Goal: Task Accomplishment & Management: Complete application form

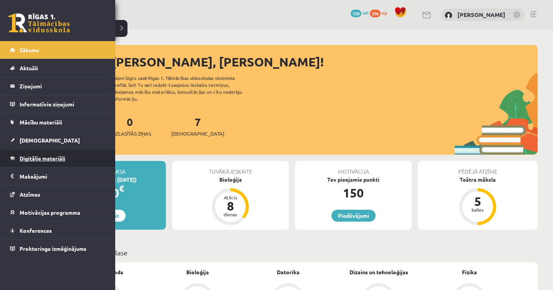
click at [57, 155] on link "Digitālie materiāli" at bounding box center [58, 158] width 96 height 18
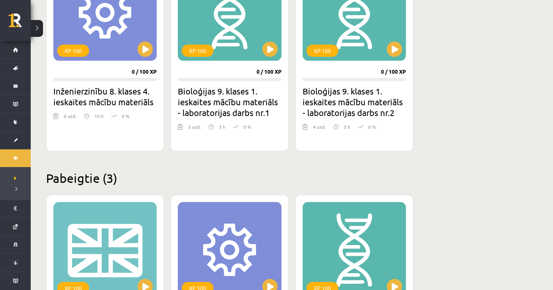
scroll to position [457, 0]
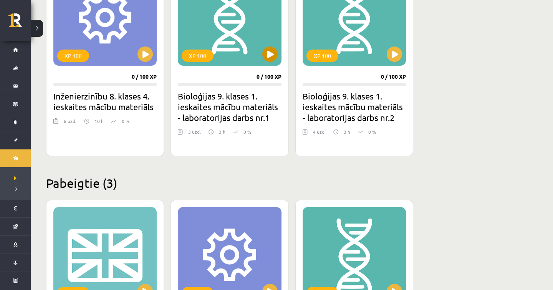
click at [274, 55] on button at bounding box center [269, 53] width 15 height 15
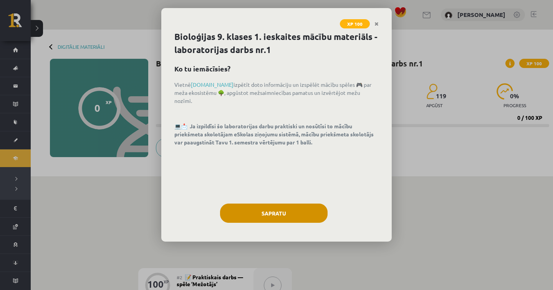
click at [279, 208] on button "Sapratu" at bounding box center [274, 213] width 108 height 19
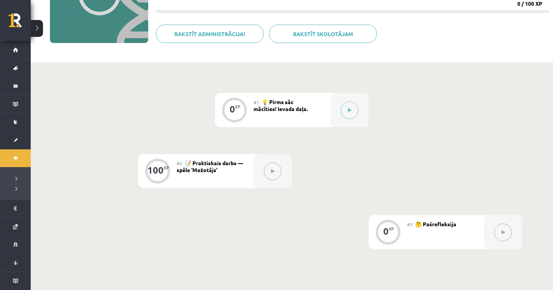
scroll to position [116, 0]
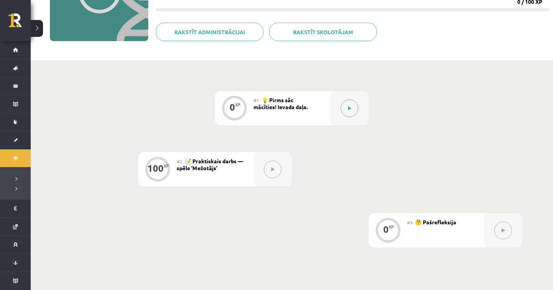
click at [334, 101] on div at bounding box center [349, 108] width 38 height 34
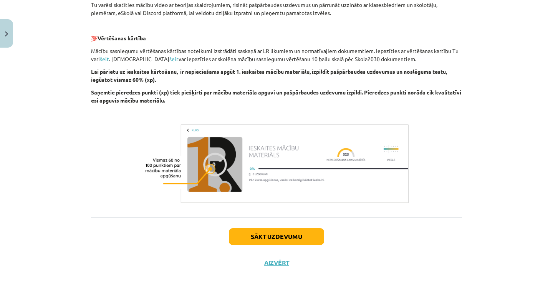
scroll to position [234, 0]
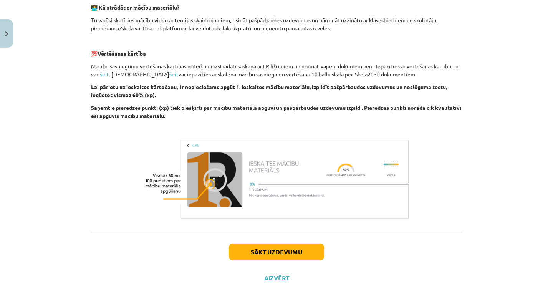
click at [259, 256] on button "Sākt uzdevumu" at bounding box center [276, 252] width 95 height 17
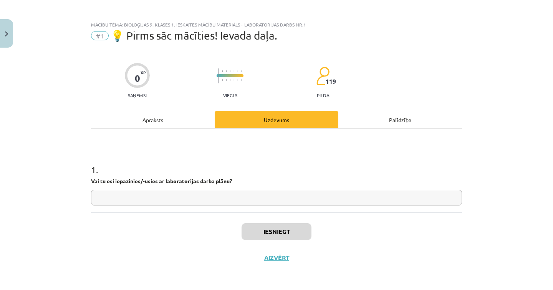
click at [182, 196] on input "text" at bounding box center [276, 198] width 371 height 16
type input "**"
click at [287, 231] on button "Iesniegt" at bounding box center [277, 231] width 70 height 17
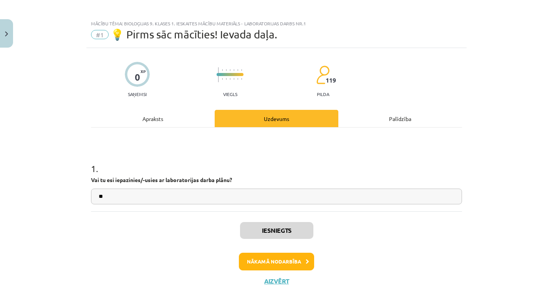
click at [254, 255] on button "Nākamā nodarbība" at bounding box center [276, 262] width 75 height 18
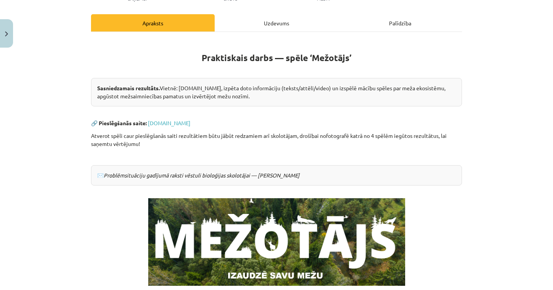
scroll to position [0, 0]
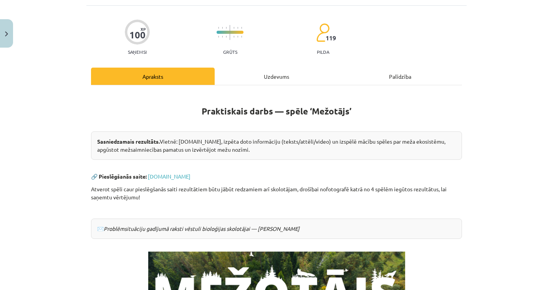
click at [264, 80] on div "Uzdevums" at bounding box center [277, 76] width 124 height 17
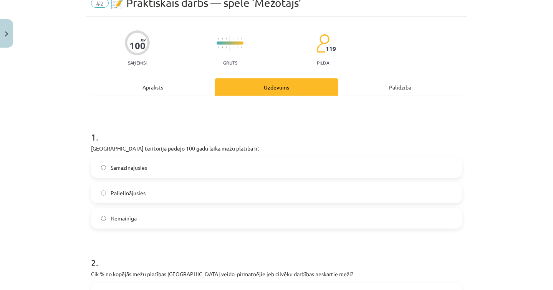
click at [158, 86] on div "Apraksts" at bounding box center [153, 86] width 124 height 17
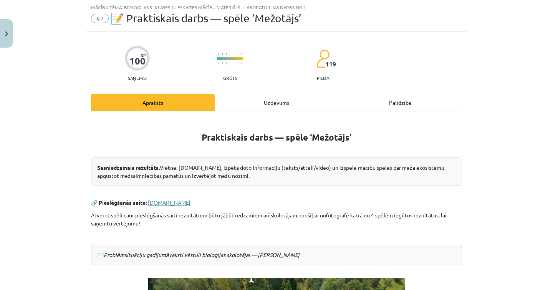
click at [174, 201] on link "www.mezotajs.lv" at bounding box center [169, 202] width 43 height 7
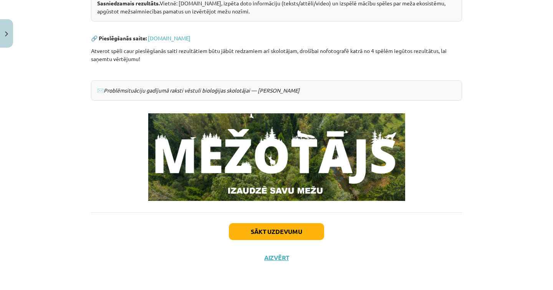
click at [265, 229] on button "Sākt uzdevumu" at bounding box center [276, 231] width 95 height 17
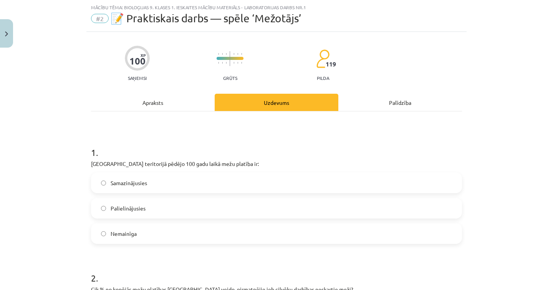
scroll to position [39, 0]
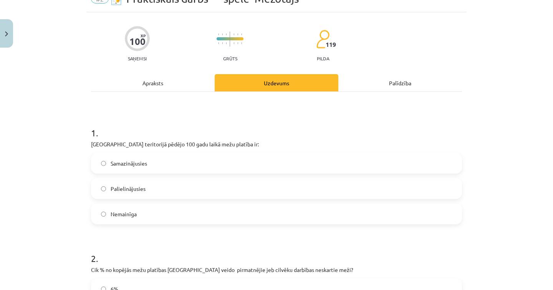
click at [150, 190] on label "Palielinājusies" at bounding box center [277, 188] width 370 height 19
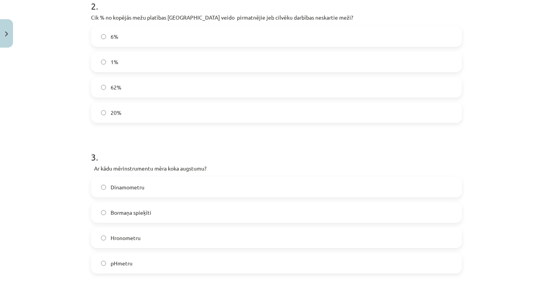
scroll to position [292, 0]
click at [205, 58] on label "1%" at bounding box center [277, 61] width 370 height 19
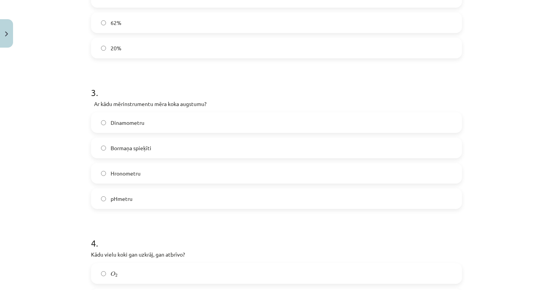
scroll to position [357, 0]
click at [174, 170] on label "Hronometru" at bounding box center [277, 172] width 370 height 19
click at [163, 153] on label "Bormaņa spieķīti" at bounding box center [277, 146] width 370 height 19
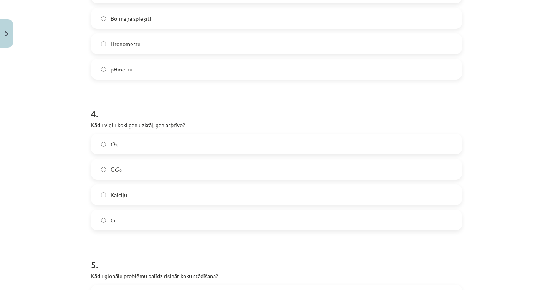
scroll to position [490, 0]
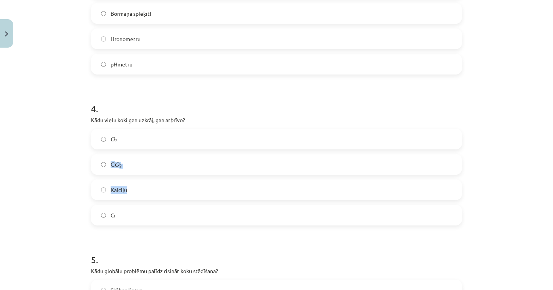
drag, startPoint x: 228, startPoint y: 196, endPoint x: 138, endPoint y: 166, distance: 94.7
click at [138, 166] on div "O 2 O 2 С O 2 С O 2 Kalciju Cr" at bounding box center [276, 177] width 371 height 97
click at [138, 166] on label "С O 2 С O 2" at bounding box center [277, 164] width 370 height 19
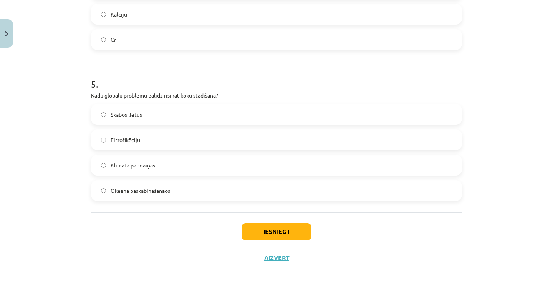
scroll to position [667, 0]
click at [135, 171] on label "Klimata pārmaiņas" at bounding box center [277, 165] width 370 height 19
click at [271, 236] on button "Iesniegt" at bounding box center [277, 231] width 70 height 17
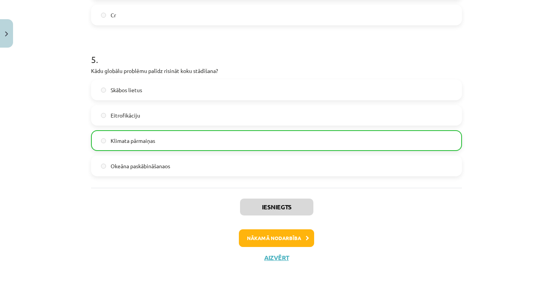
scroll to position [691, 0]
click at [266, 254] on button "Aizvērt" at bounding box center [276, 258] width 29 height 8
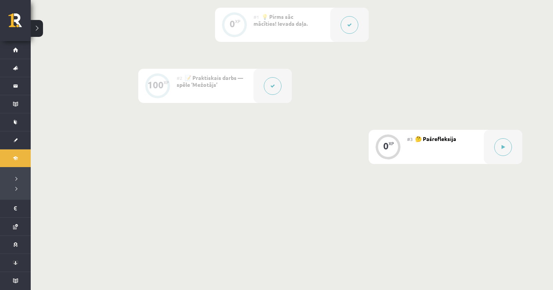
scroll to position [204, 0]
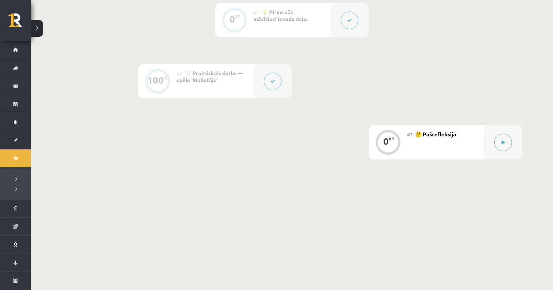
click at [488, 145] on div at bounding box center [503, 142] width 38 height 34
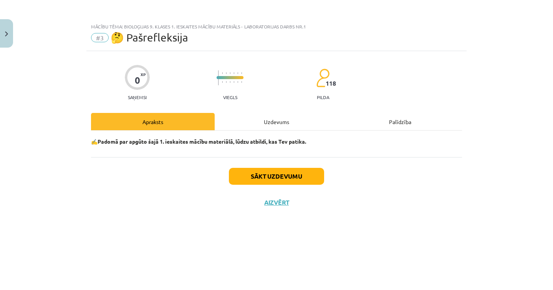
click at [272, 119] on div "Uzdevums" at bounding box center [277, 121] width 124 height 17
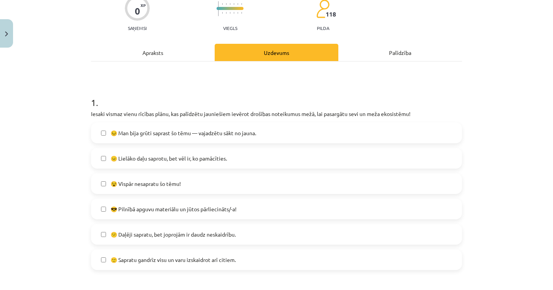
scroll to position [70, 0]
click at [254, 168] on div "😐 Lielāko daļu saprotu, bet vēl ir, ko pamācīties." at bounding box center [276, 158] width 371 height 21
click at [211, 156] on span "😐 Lielāko daļu saprotu, bet vēl ir, ko pamācīties." at bounding box center [169, 158] width 116 height 8
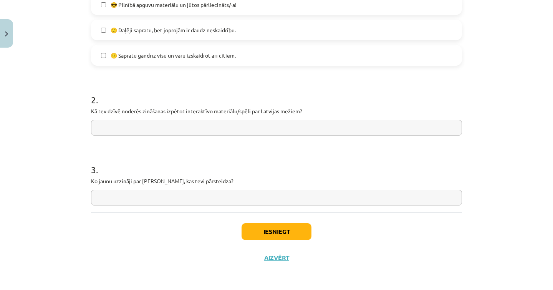
scroll to position [275, 0]
click at [224, 128] on input "text" at bounding box center [276, 128] width 371 height 16
type input "*****"
click at [193, 193] on input "text" at bounding box center [276, 198] width 371 height 16
type input "**********"
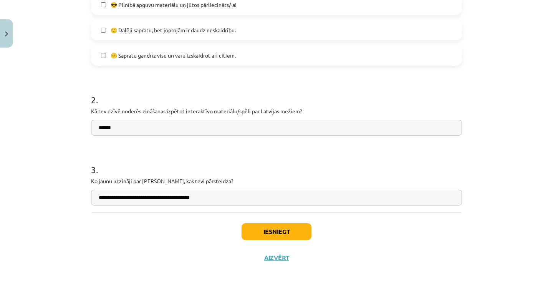
click at [256, 232] on button "Iesniegt" at bounding box center [277, 231] width 70 height 17
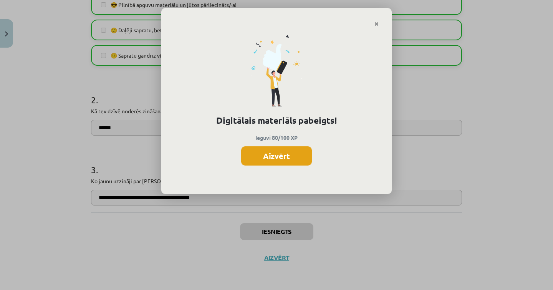
click at [284, 149] on button "Aizvērt" at bounding box center [276, 155] width 71 height 19
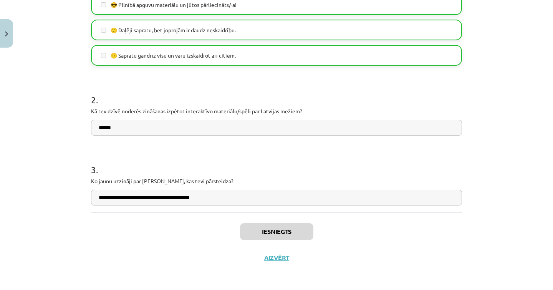
scroll to position [94, 0]
click at [9, 38] on button "Close" at bounding box center [6, 33] width 13 height 28
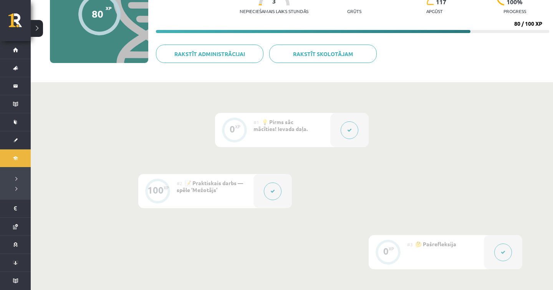
click at [40, 35] on button at bounding box center [37, 28] width 12 height 17
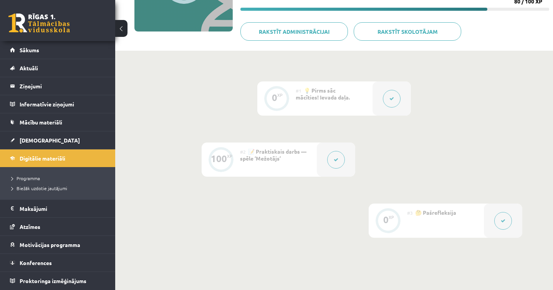
scroll to position [127, 0]
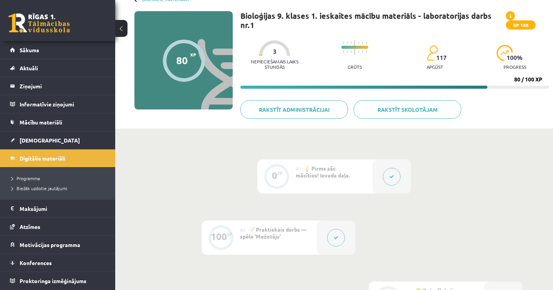
click at [125, 32] on button at bounding box center [121, 28] width 12 height 17
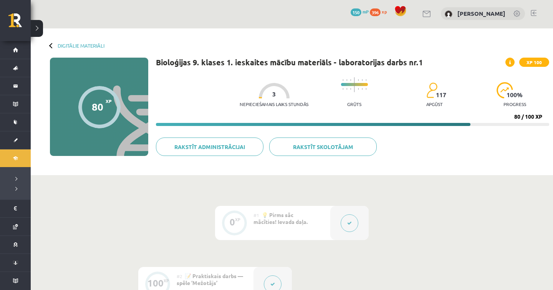
scroll to position [0, 0]
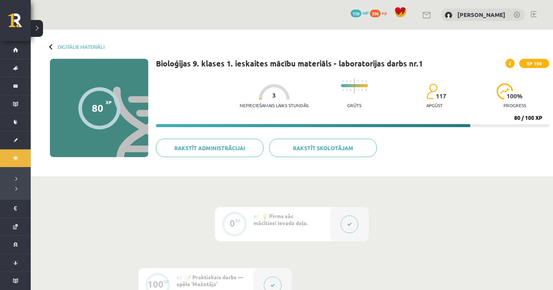
click at [55, 46] on div "Digitālie materiāli" at bounding box center [77, 47] width 55 height 6
click at [68, 48] on link "Digitālie materiāli" at bounding box center [81, 47] width 47 height 6
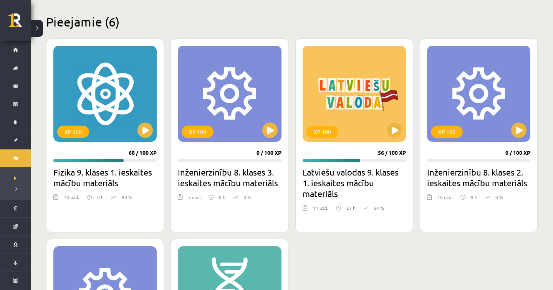
scroll to position [174, 0]
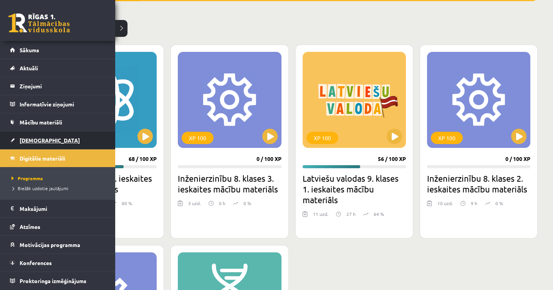
click at [28, 144] on link "[DEMOGRAPHIC_DATA]" at bounding box center [58, 140] width 96 height 18
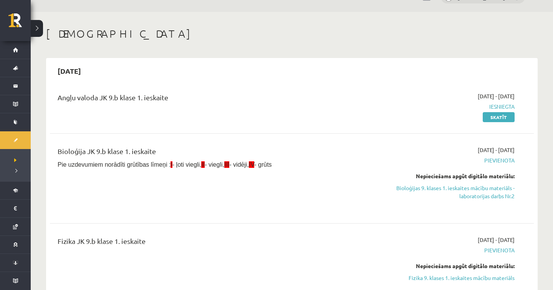
scroll to position [19, 0]
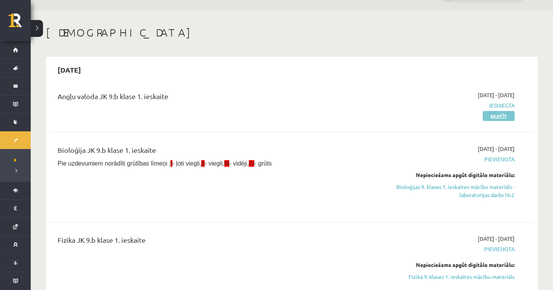
click at [500, 113] on link "Skatīt" at bounding box center [499, 116] width 32 height 10
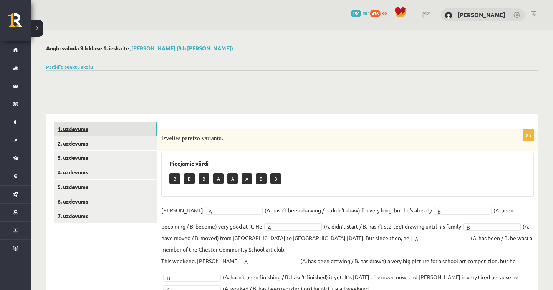
click at [88, 123] on link "1. uzdevums" at bounding box center [105, 129] width 103 height 14
click at [76, 65] on link "Parādīt punktu skalu" at bounding box center [69, 67] width 47 height 6
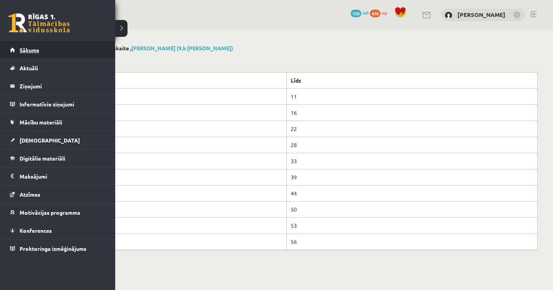
click at [19, 53] on link "Sākums" at bounding box center [58, 50] width 96 height 18
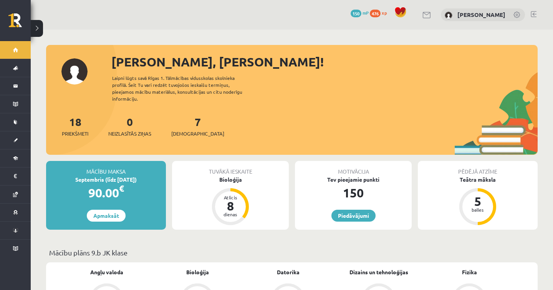
click at [178, 133] on div "18 Priekšmeti 0 Neizlasītās ziņas 7 Ieskaites" at bounding box center [292, 134] width 492 height 41
click at [183, 130] on span "[DEMOGRAPHIC_DATA]" at bounding box center [197, 134] width 53 height 8
